Goal: Share content: Share content

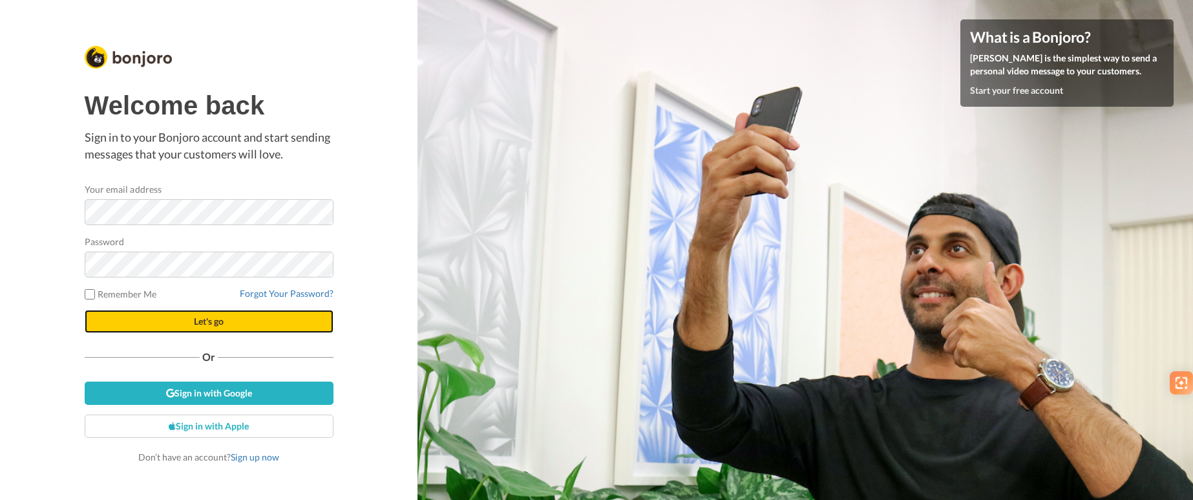
click at [194, 320] on span "Let's go" at bounding box center [209, 320] width 30 height 11
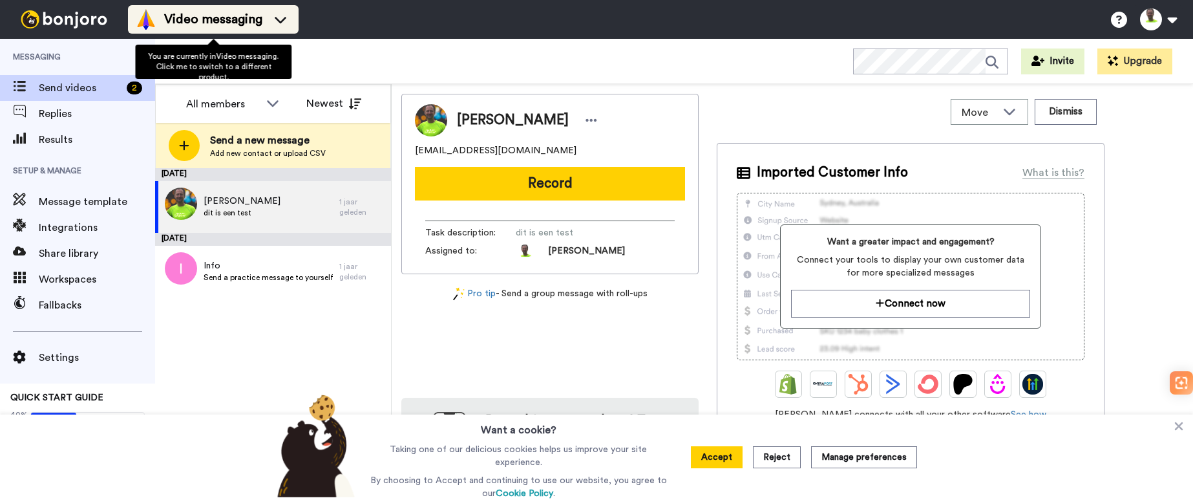
click at [229, 15] on span "Video messaging" at bounding box center [213, 19] width 98 height 18
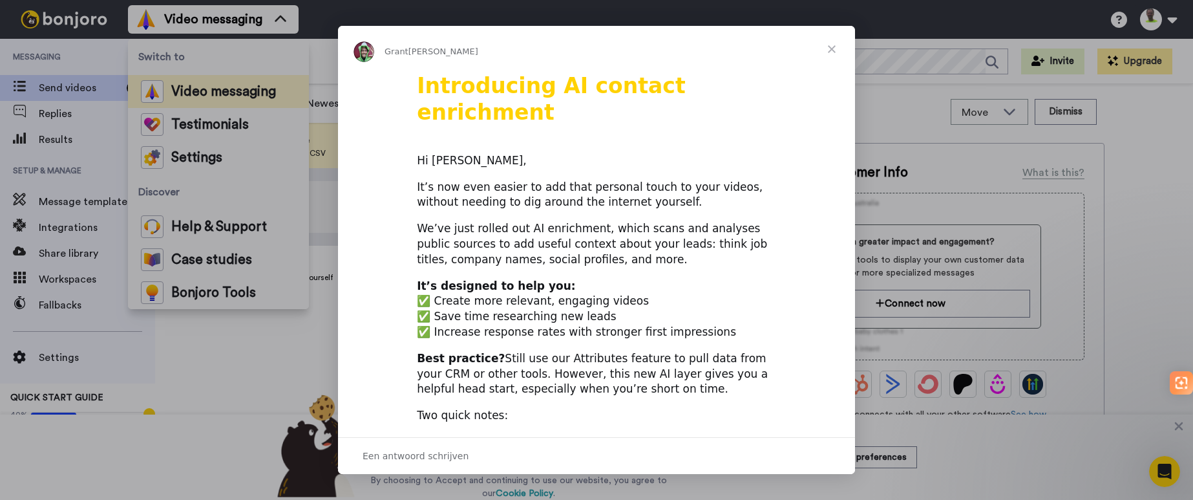
click at [215, 125] on div "Intercom Messenger" at bounding box center [596, 250] width 1193 height 500
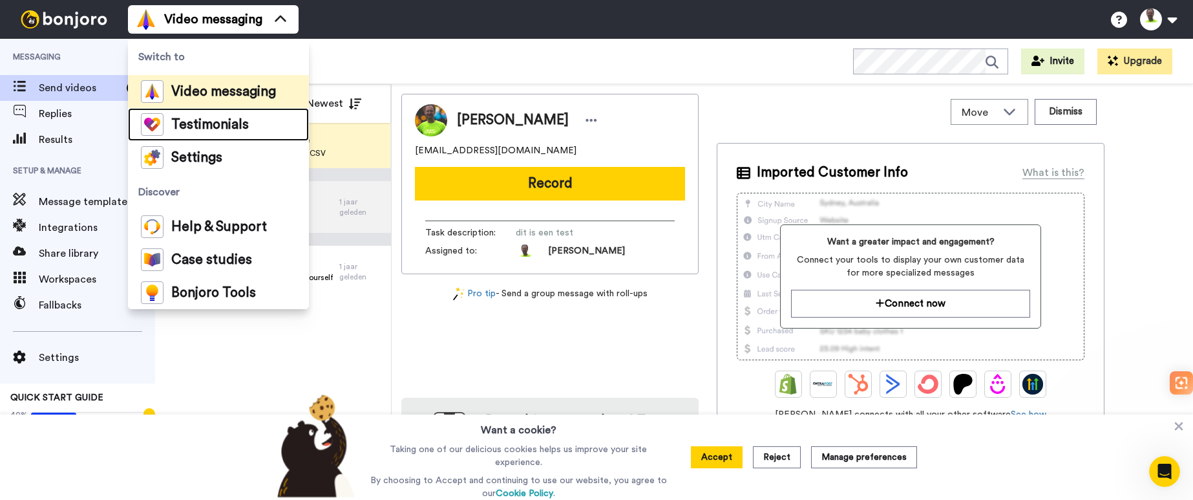
click at [215, 125] on span "Testimonials" at bounding box center [210, 124] width 78 height 13
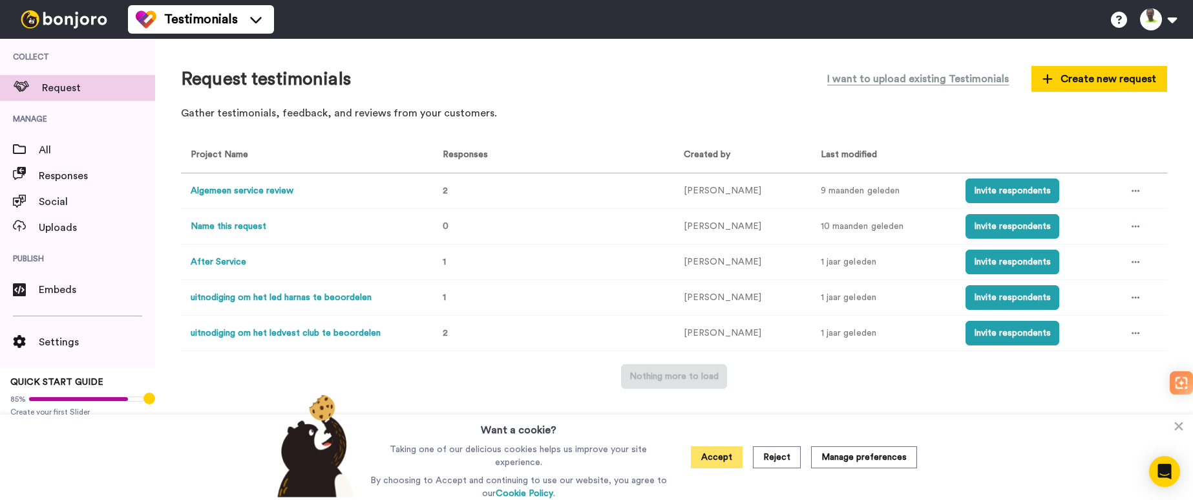
click at [723, 458] on button "Accept" at bounding box center [717, 457] width 52 height 22
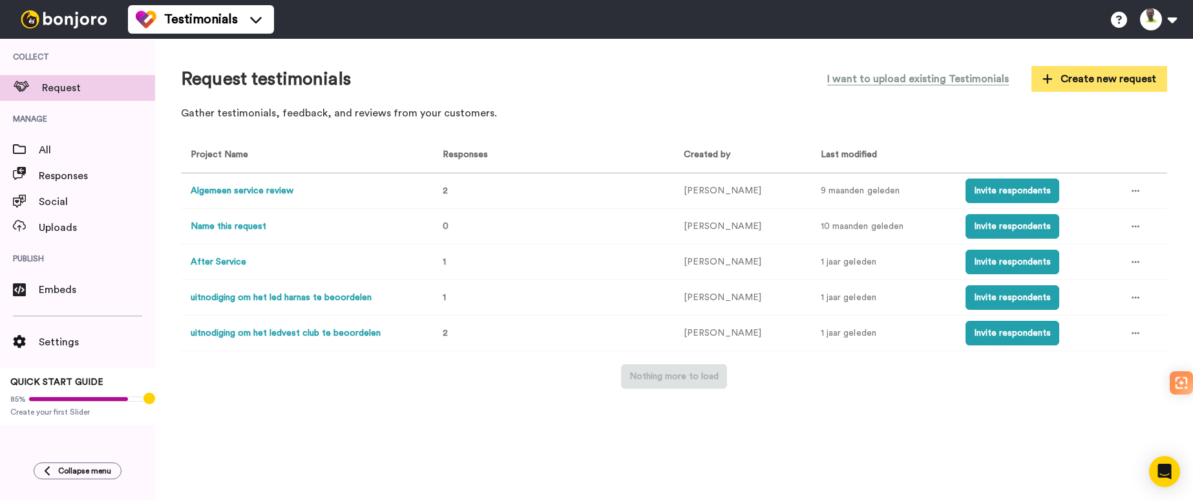
click at [1117, 80] on span "Create new request" at bounding box center [1100, 79] width 114 height 16
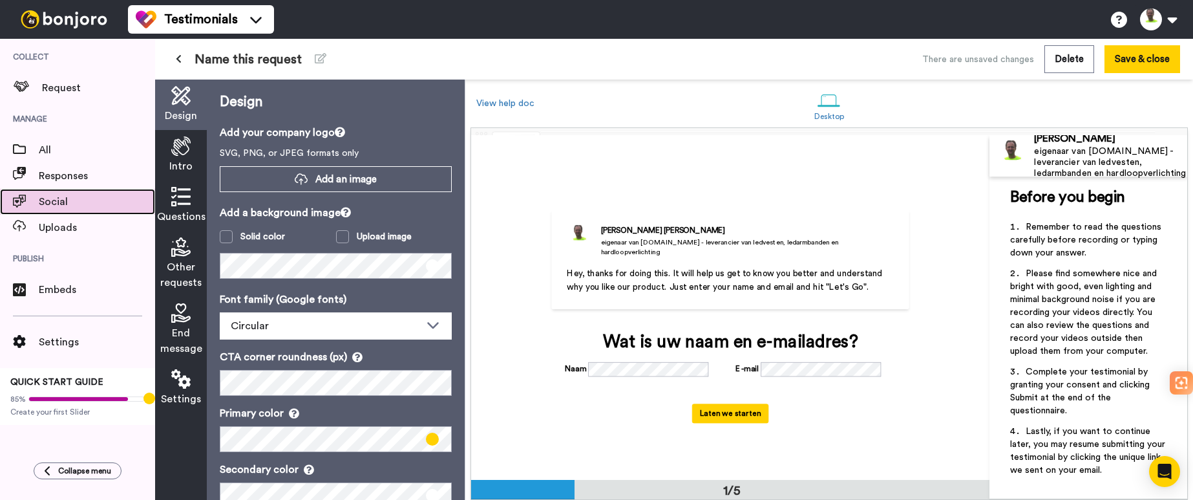
click at [58, 202] on span "Social" at bounding box center [97, 202] width 116 height 16
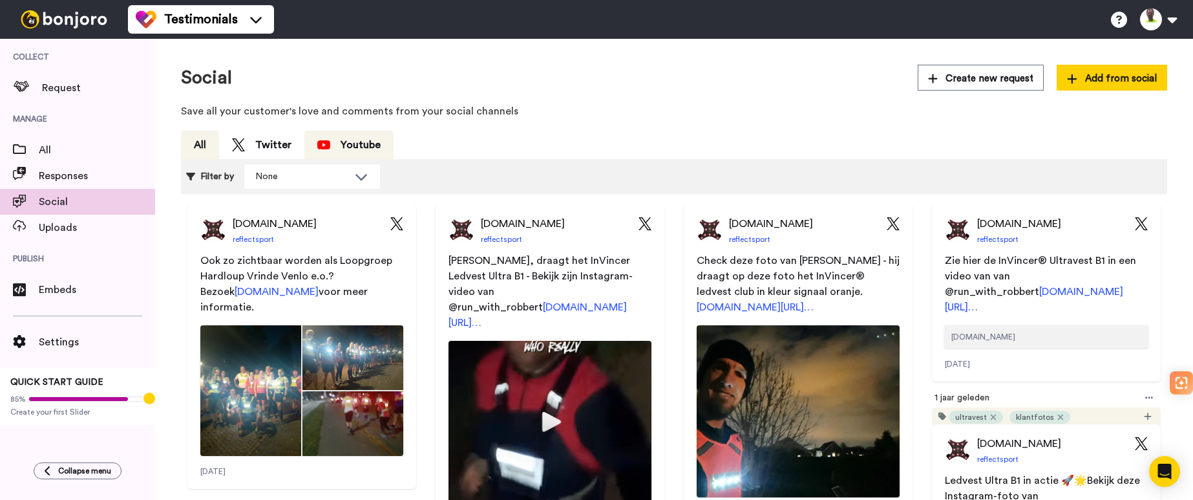
click at [335, 140] on div "Youtube" at bounding box center [348, 145] width 63 height 16
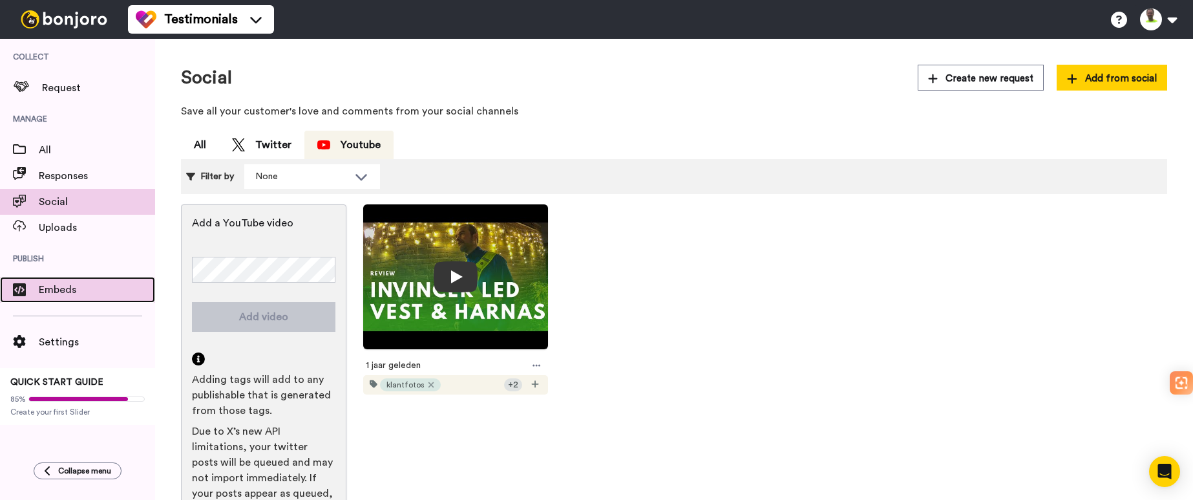
click at [67, 292] on span "Embeds" at bounding box center [97, 290] width 116 height 16
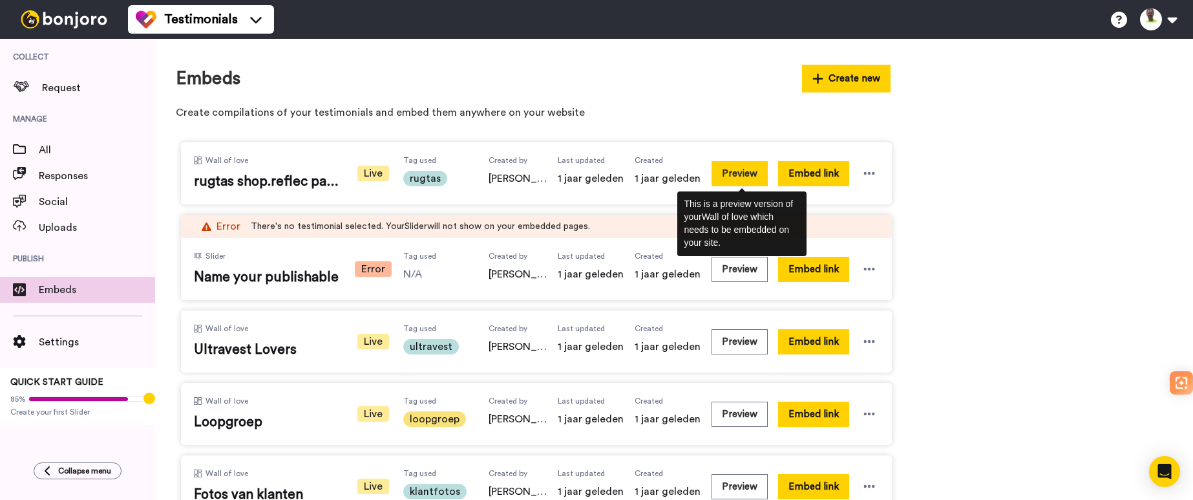
click at [750, 171] on button "Preview" at bounding box center [740, 173] width 56 height 25
